Goal: Task Accomplishment & Management: Use online tool/utility

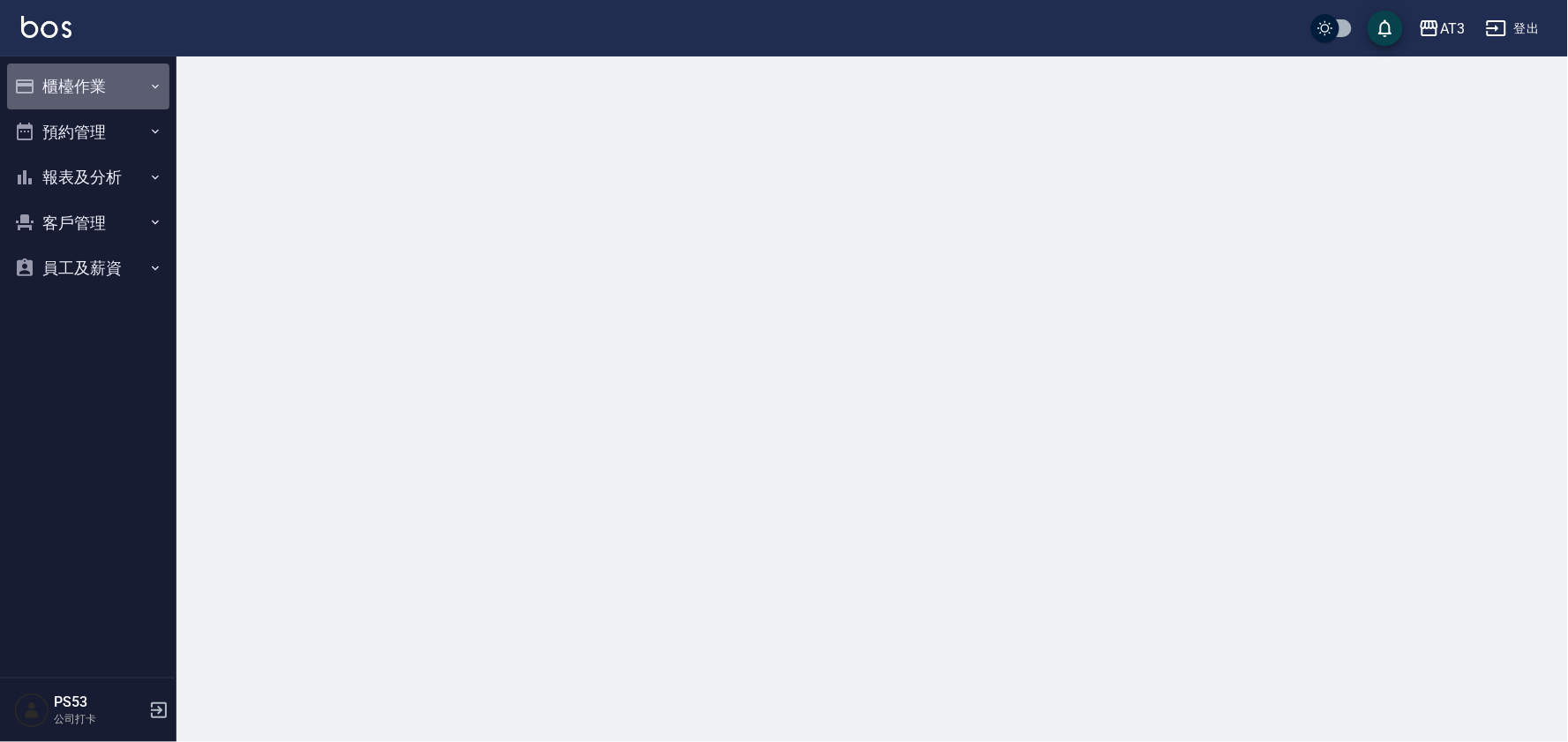
click at [122, 88] on button "櫃檯作業" at bounding box center [88, 86] width 163 height 46
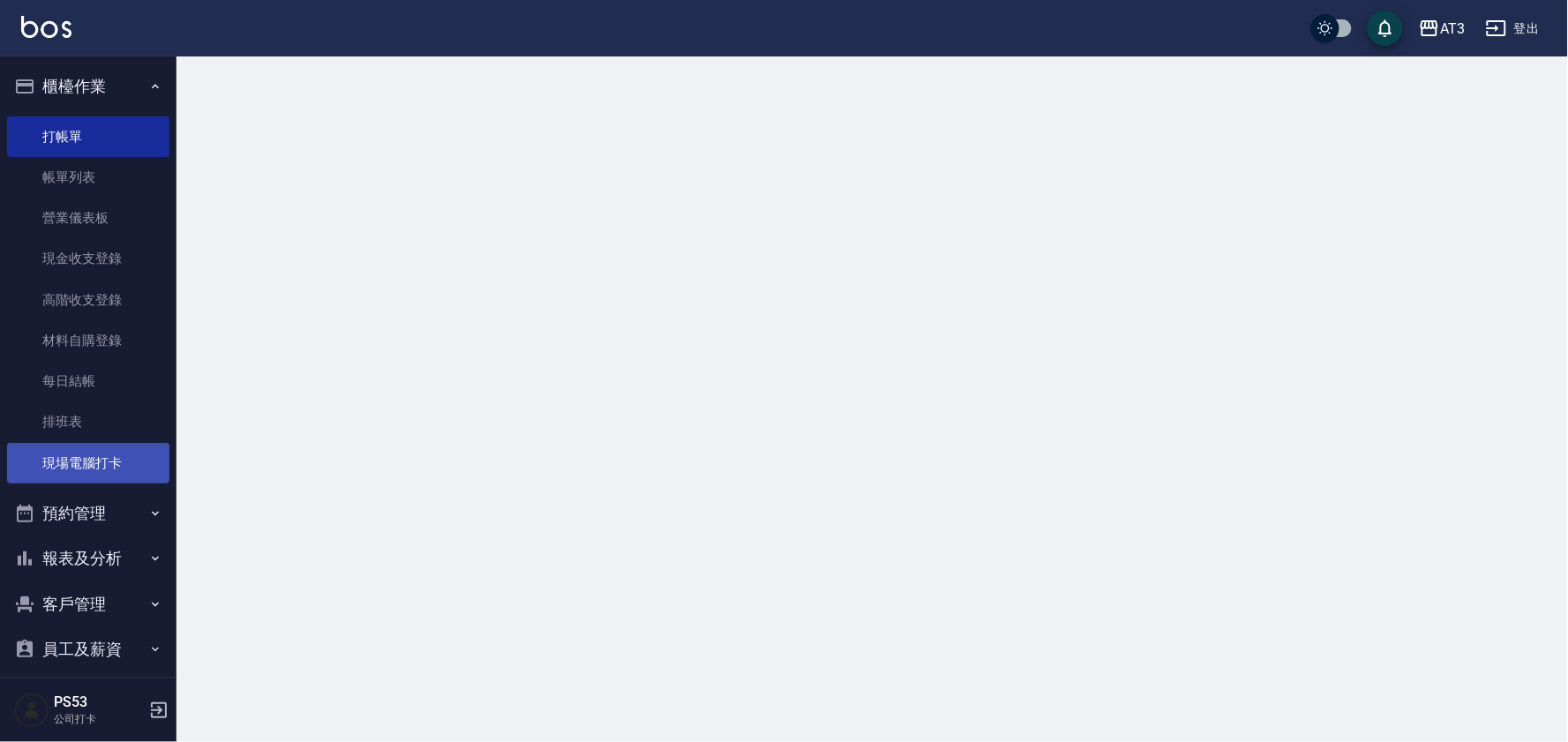
click at [91, 456] on link "現場電腦打卡" at bounding box center [88, 463] width 163 height 41
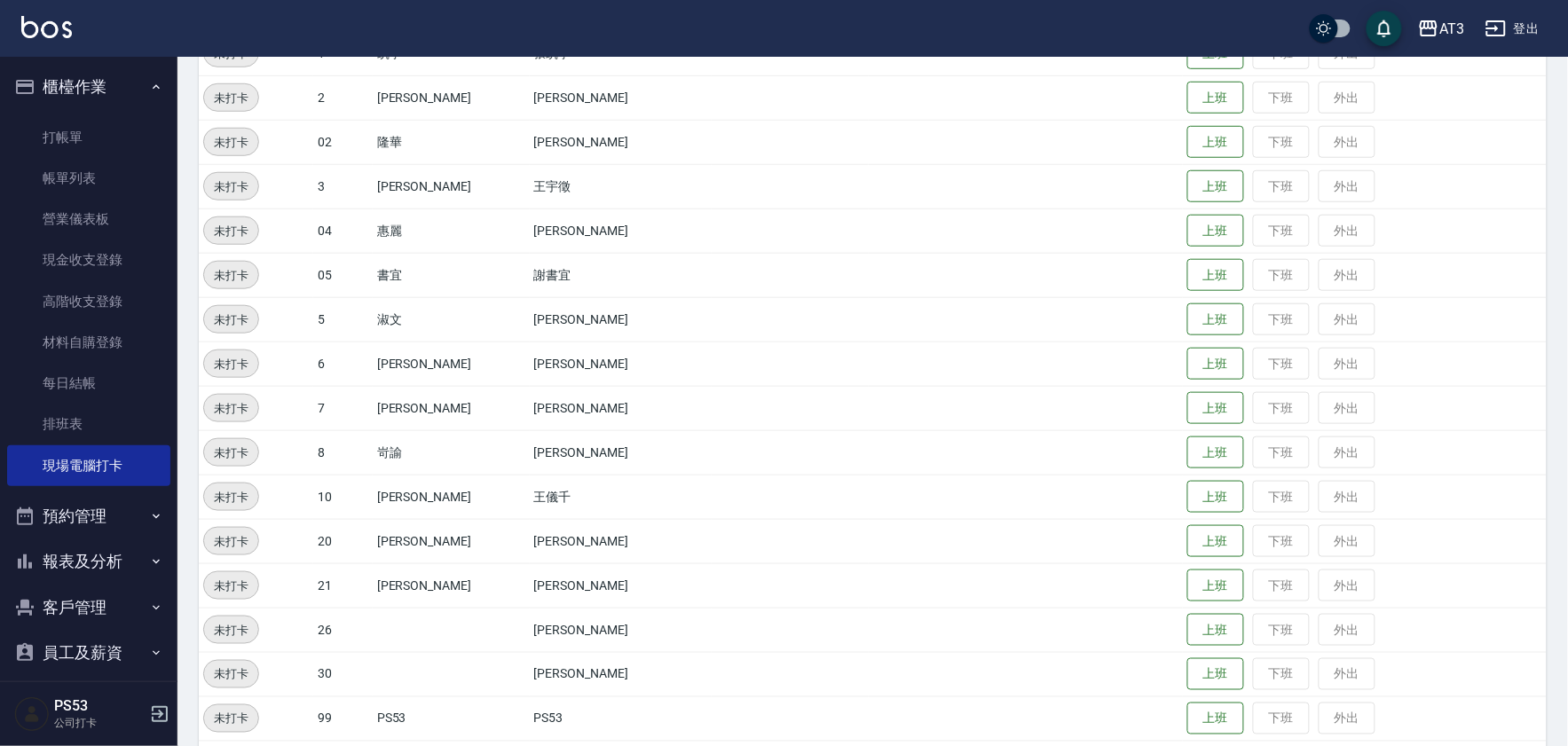
scroll to position [394, 0]
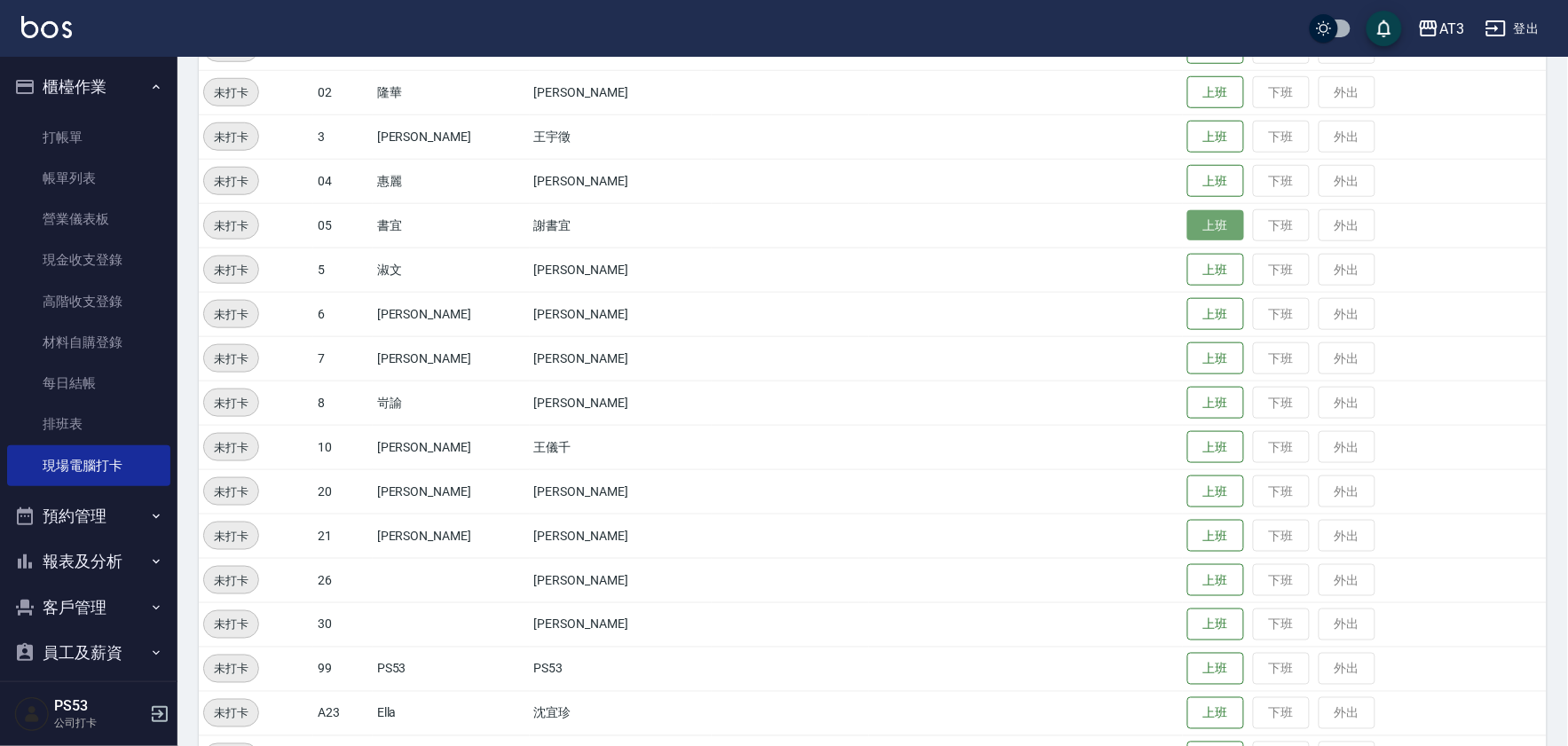
click at [1187, 215] on button "上班" at bounding box center [1215, 226] width 57 height 31
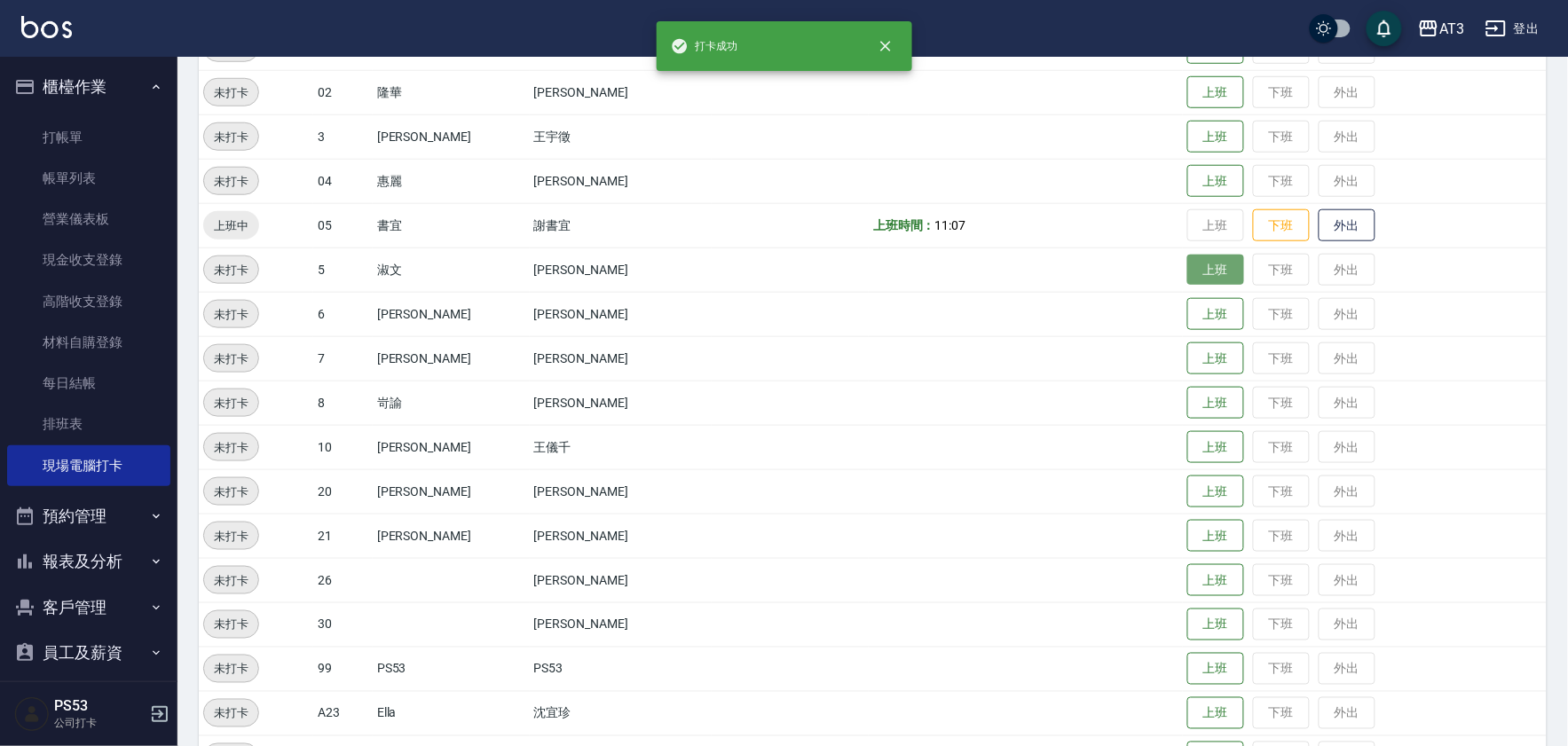
click at [1193, 278] on button "上班" at bounding box center [1215, 270] width 57 height 31
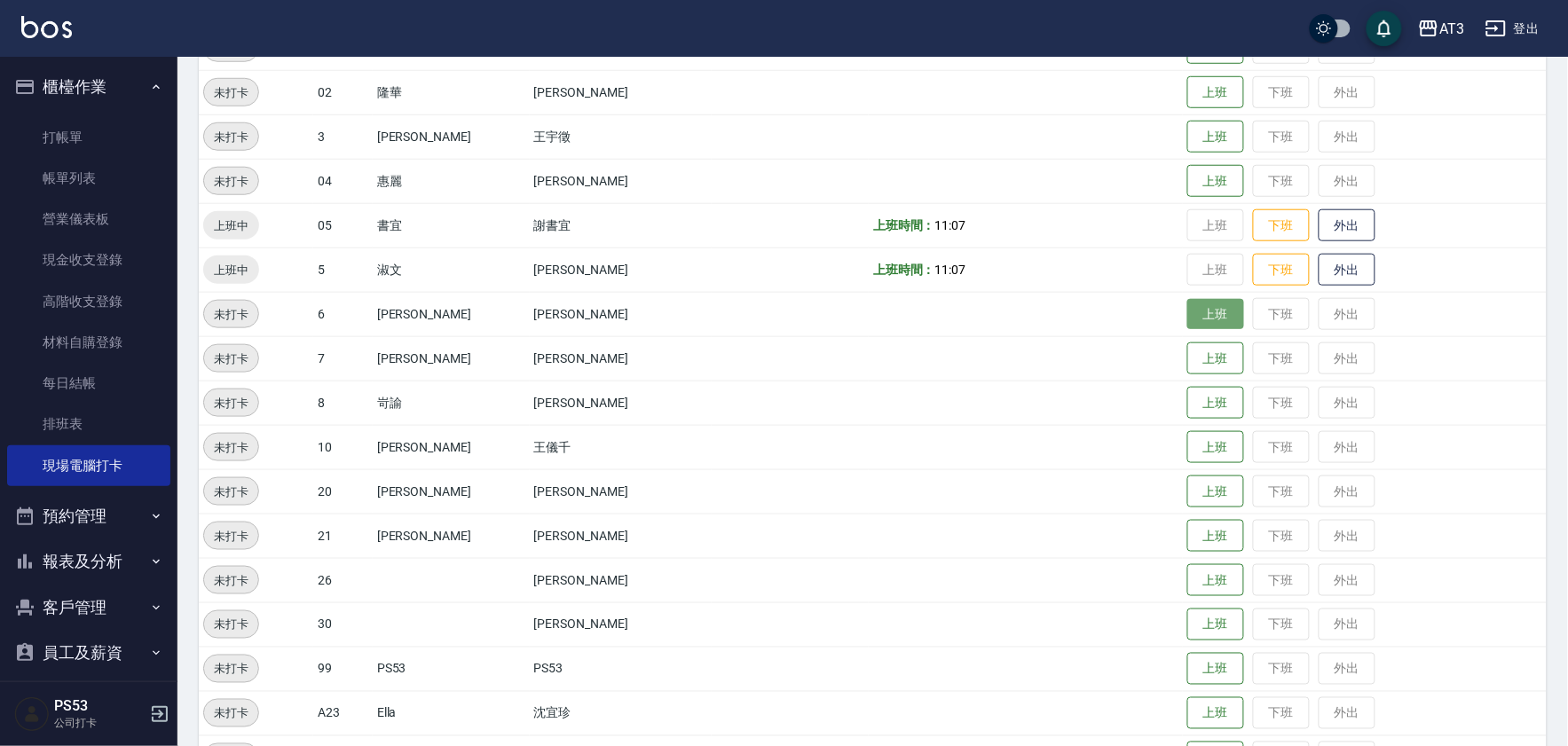
click at [1194, 315] on button "上班" at bounding box center [1215, 314] width 57 height 31
drag, startPoint x: 1197, startPoint y: 362, endPoint x: 1192, endPoint y: 290, distance: 72.2
click at [1192, 290] on tbody "未打卡 01 承翰 [PERSON_NAME] 上班 下班 外出 未打卡 01 [PERSON_NAME] [PERSON_NAME] 上班 下班 外出 未打…" at bounding box center [873, 425] width 1348 height 1065
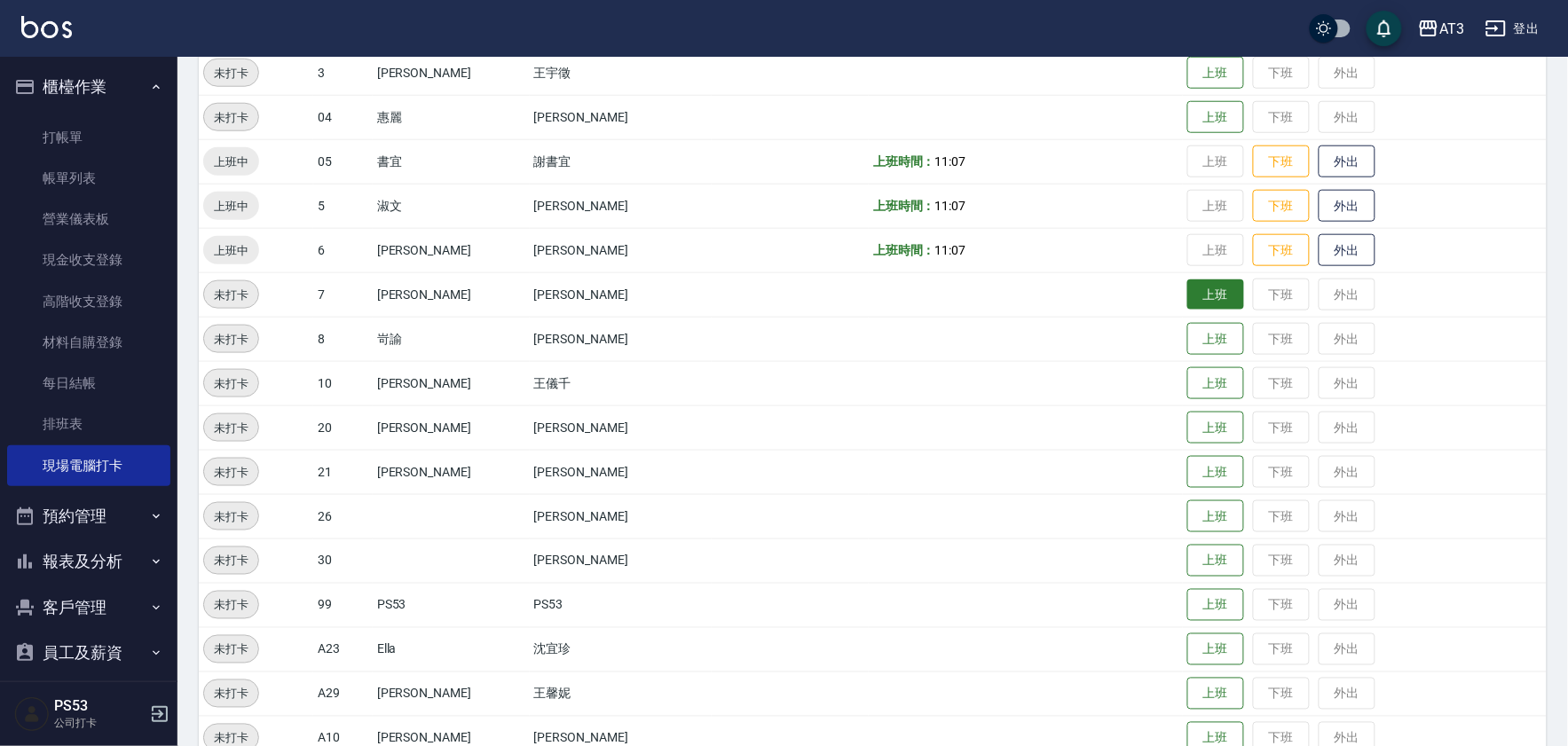
scroll to position [492, 0]
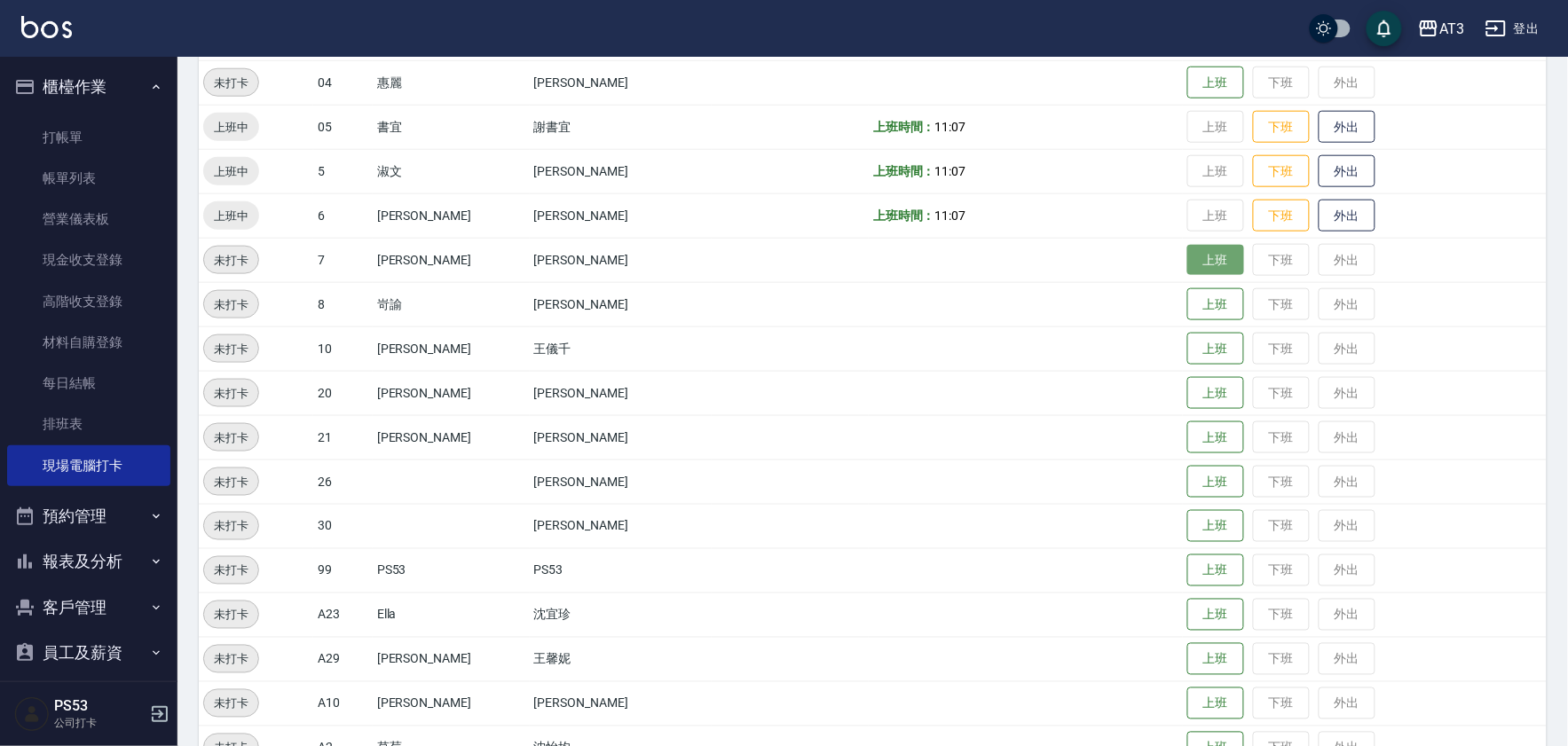
click at [1187, 245] on button "上班" at bounding box center [1215, 260] width 57 height 31
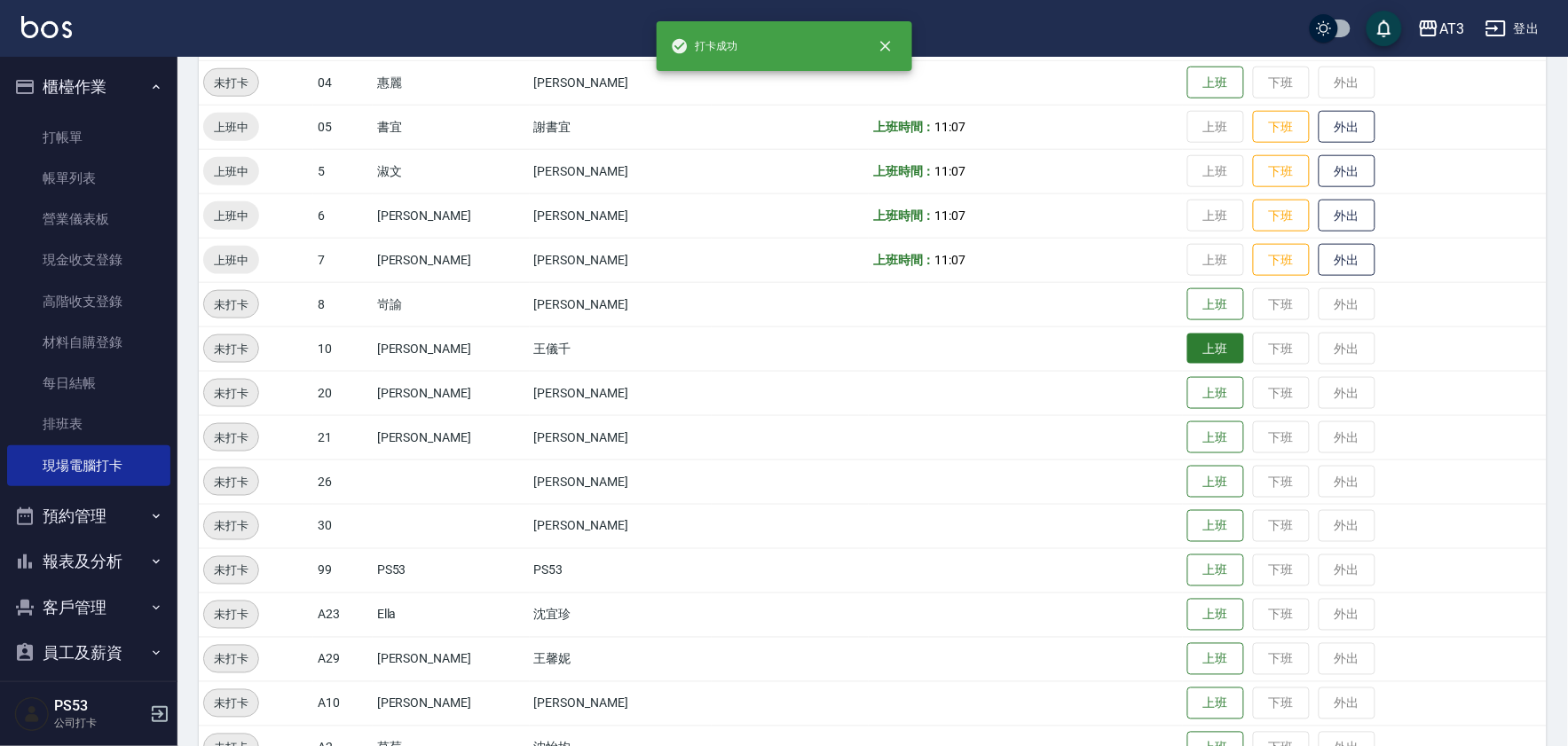
scroll to position [491, 0]
click at [1187, 340] on button "上班" at bounding box center [1215, 350] width 57 height 31
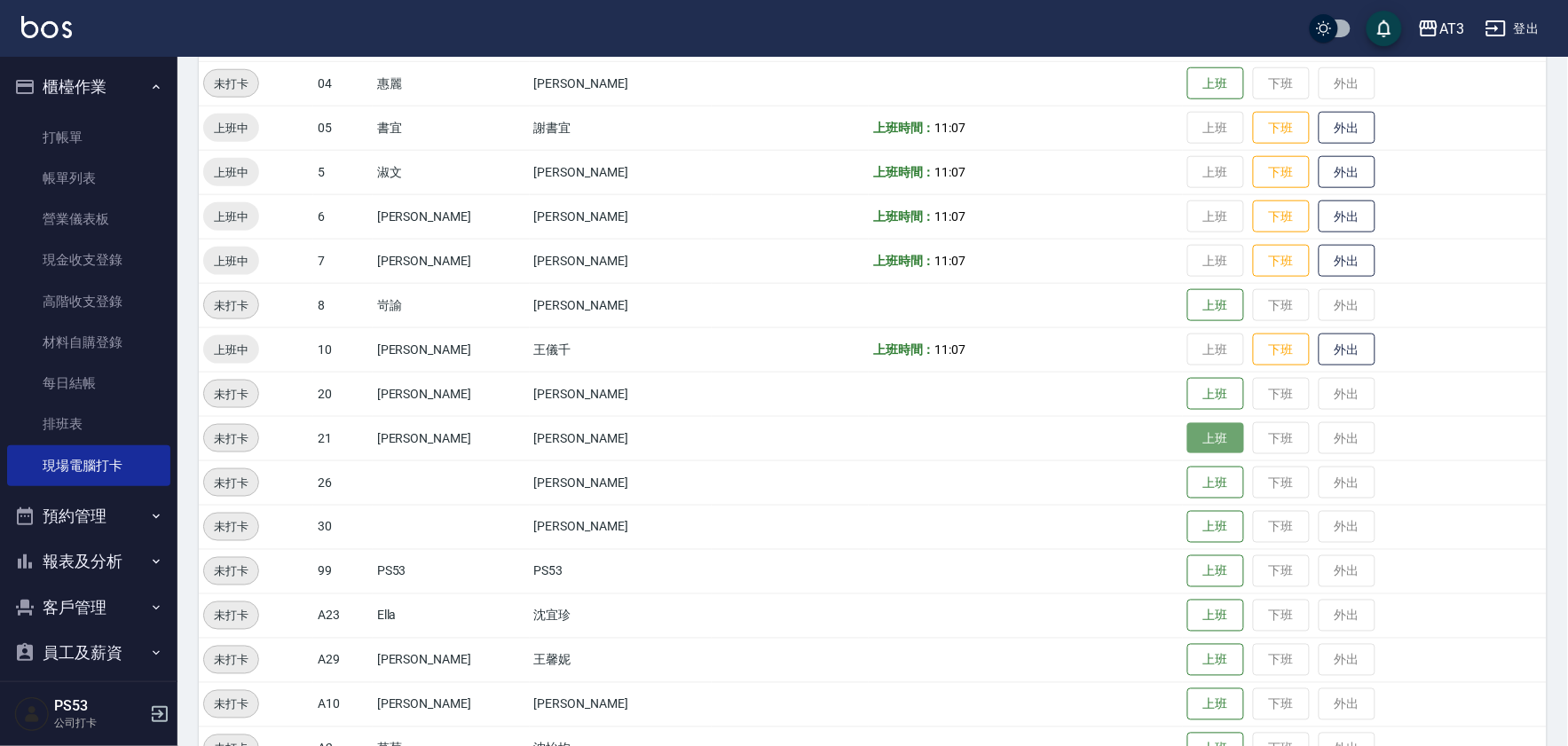
click at [1187, 426] on button "上班" at bounding box center [1215, 438] width 57 height 31
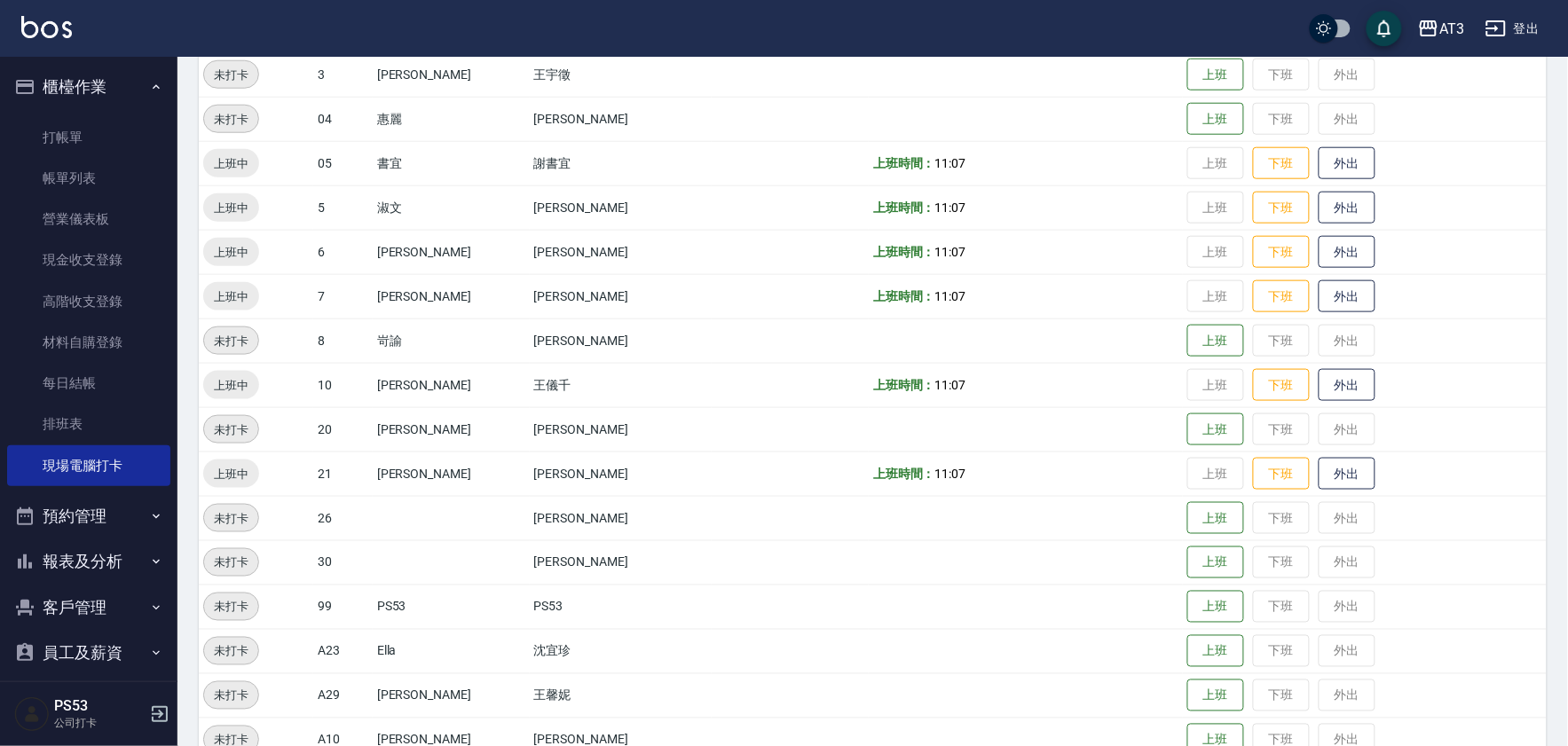
scroll to position [393, 0]
